Goal: Task Accomplishment & Management: Use online tool/utility

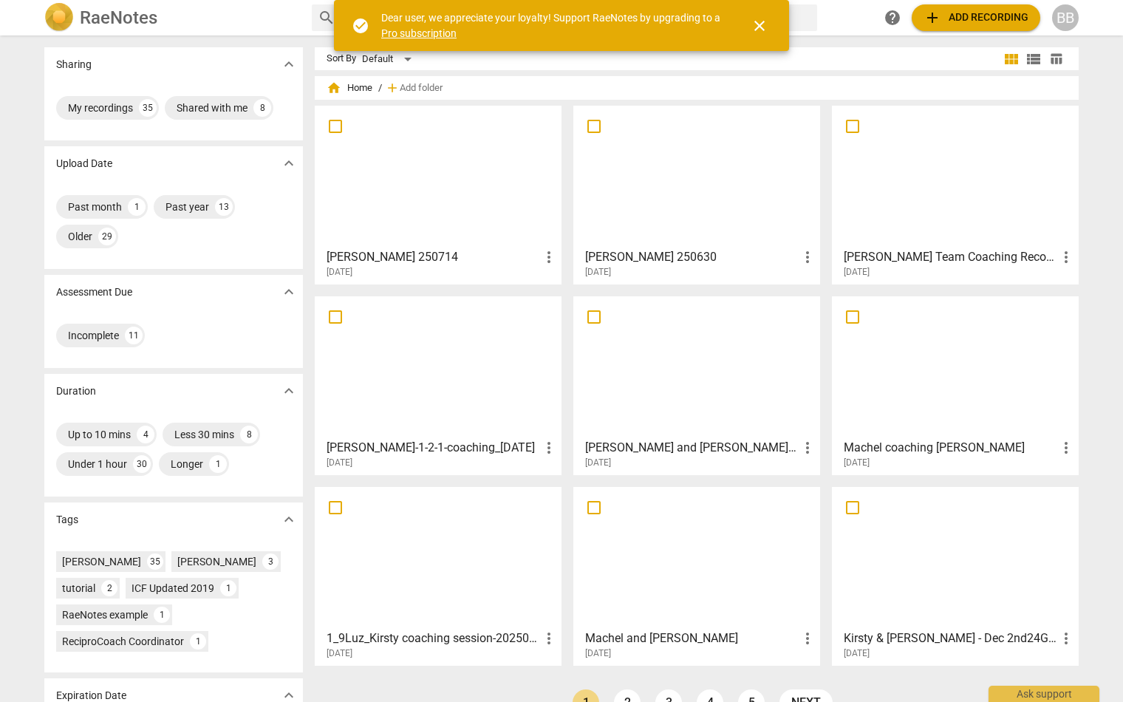
click at [960, 13] on span "add Add recording" at bounding box center [975, 18] width 105 height 18
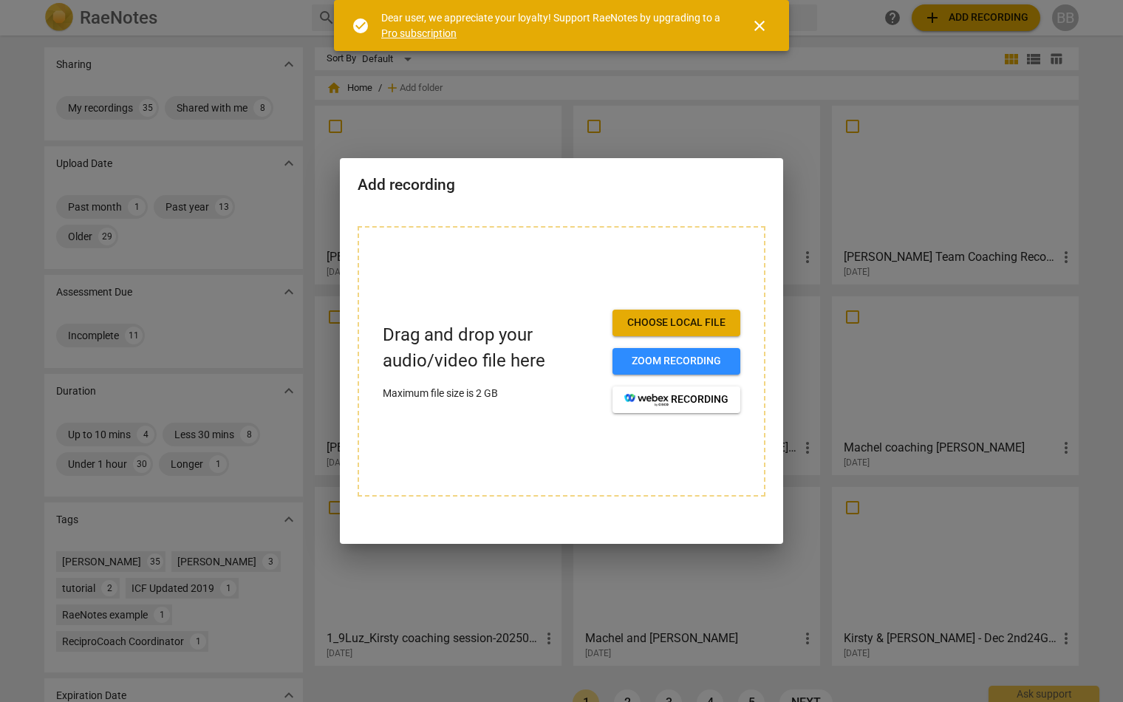
click at [696, 326] on span "Choose local file" at bounding box center [676, 322] width 104 height 15
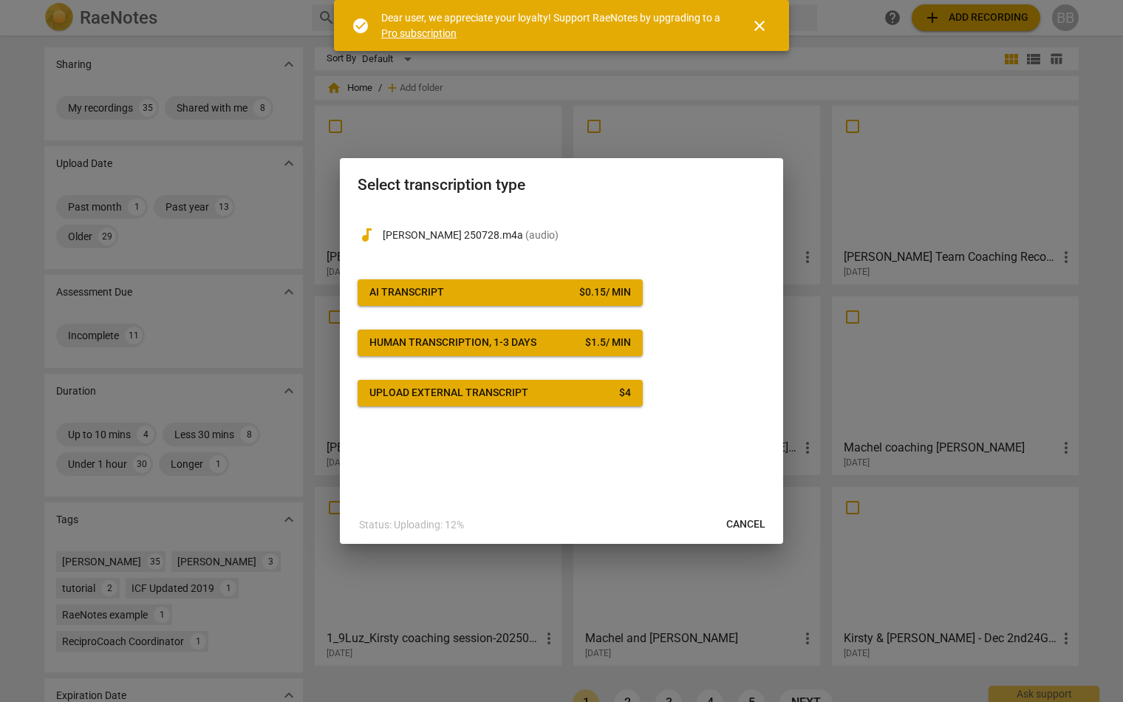
click at [439, 283] on button "AI Transcript $ 0.15 / min" at bounding box center [500, 292] width 285 height 27
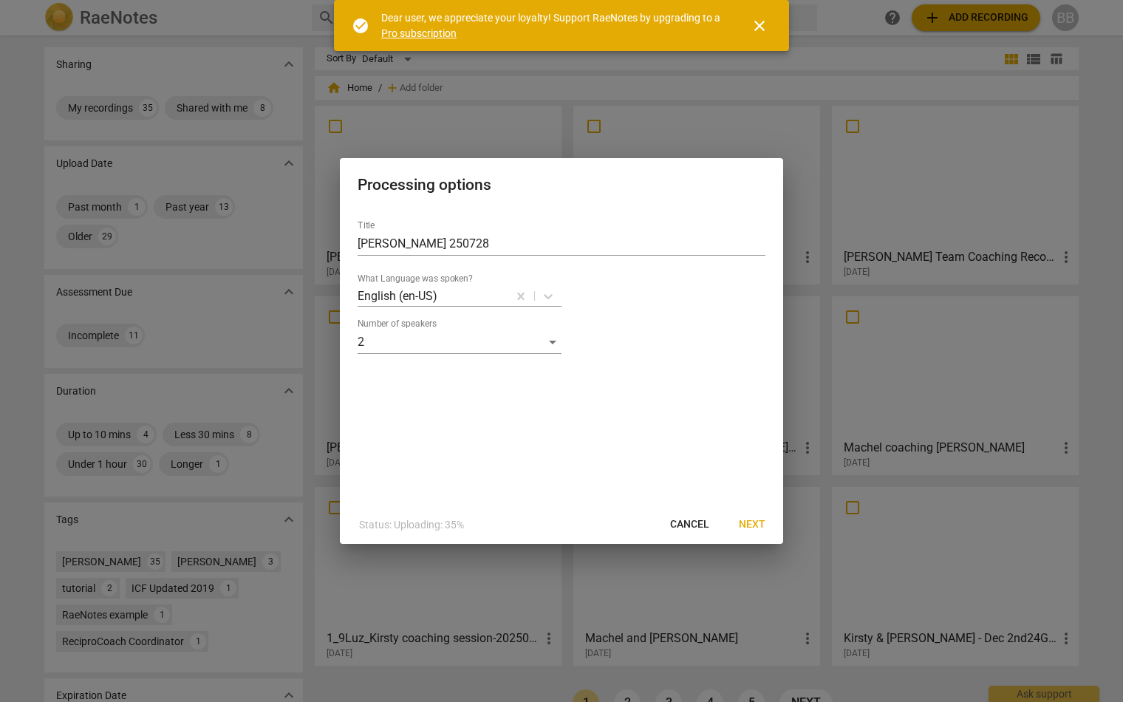
click at [750, 516] on button "Next" at bounding box center [752, 524] width 50 height 27
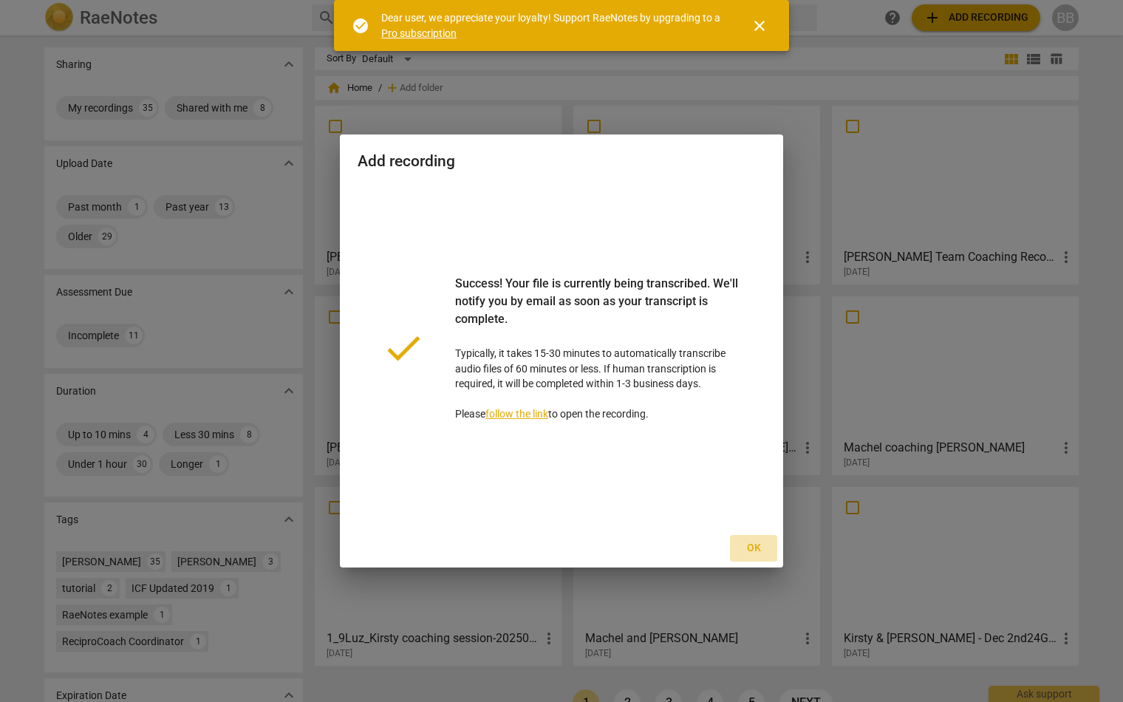
click at [759, 544] on span "Ok" at bounding box center [754, 548] width 24 height 15
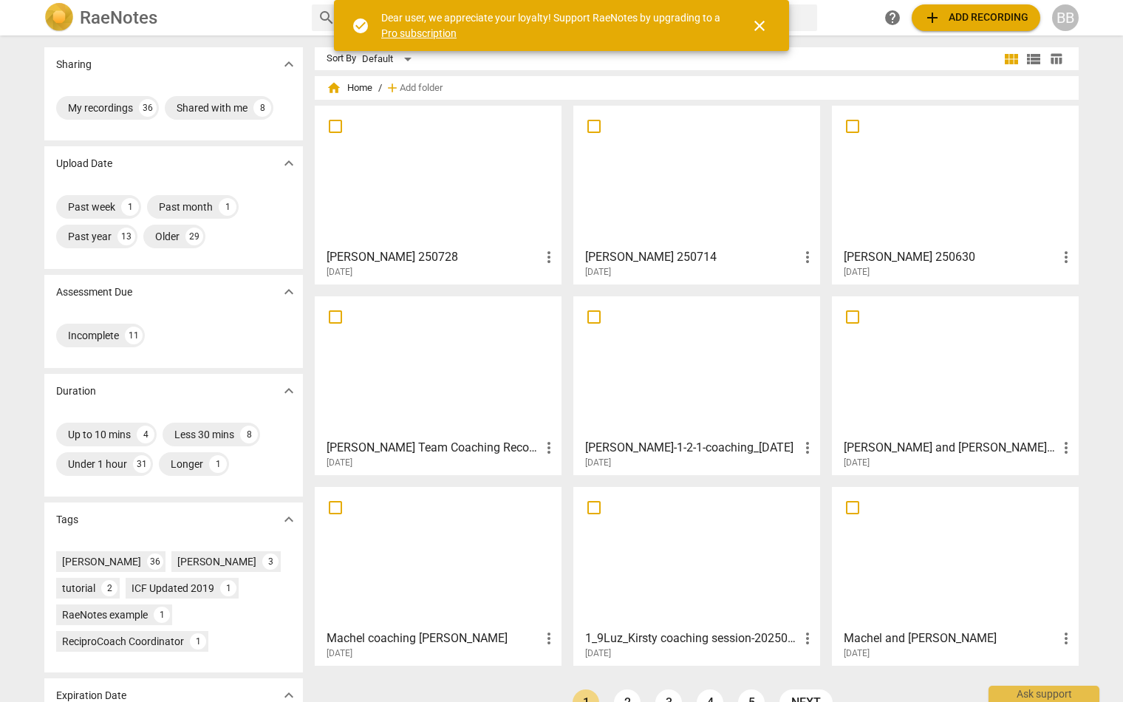
click at [468, 194] on div at bounding box center [438, 176] width 236 height 131
